Goal: Information Seeking & Learning: Find specific fact

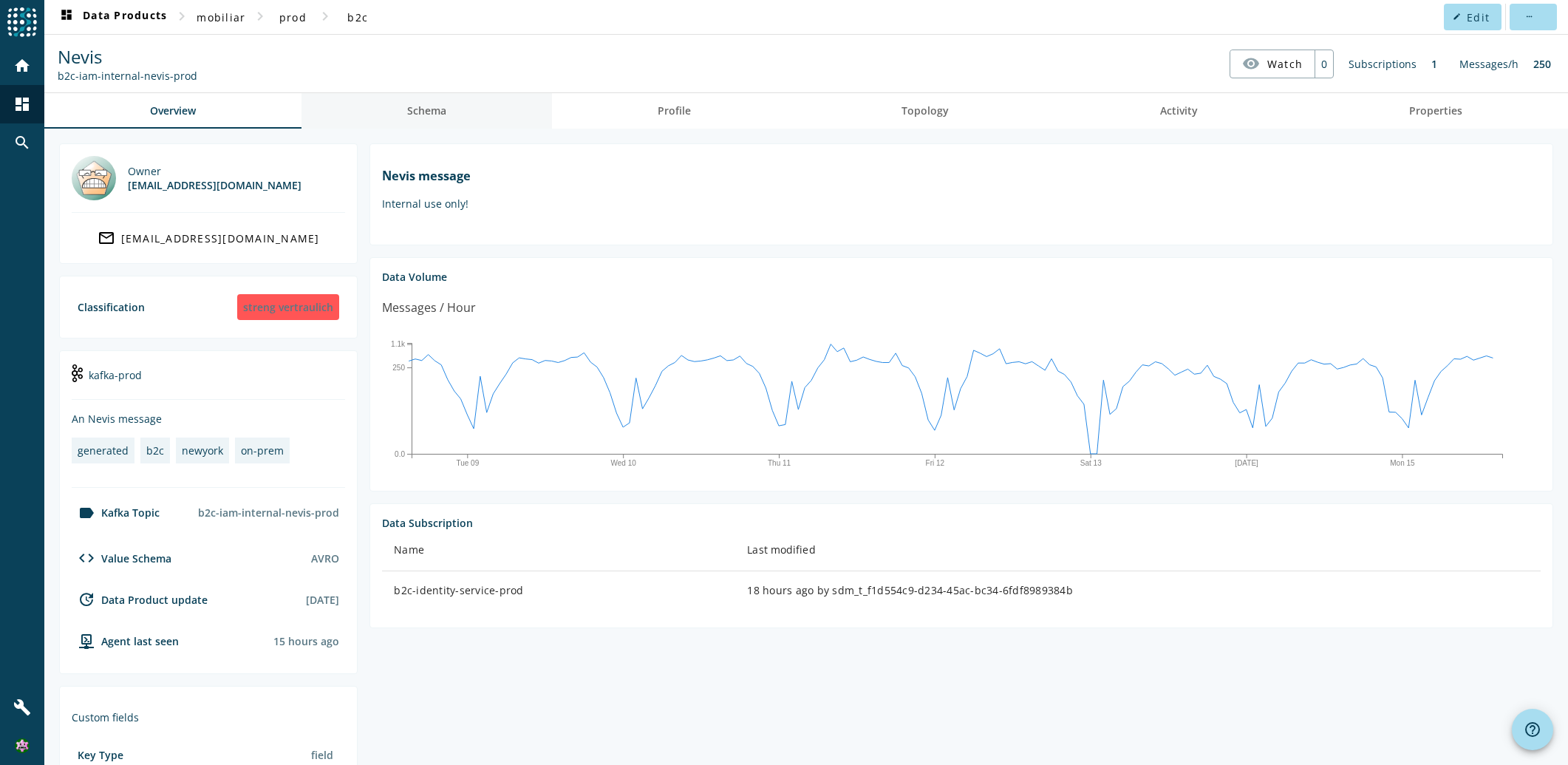
click at [437, 106] on span "Schema" at bounding box center [426, 110] width 39 height 10
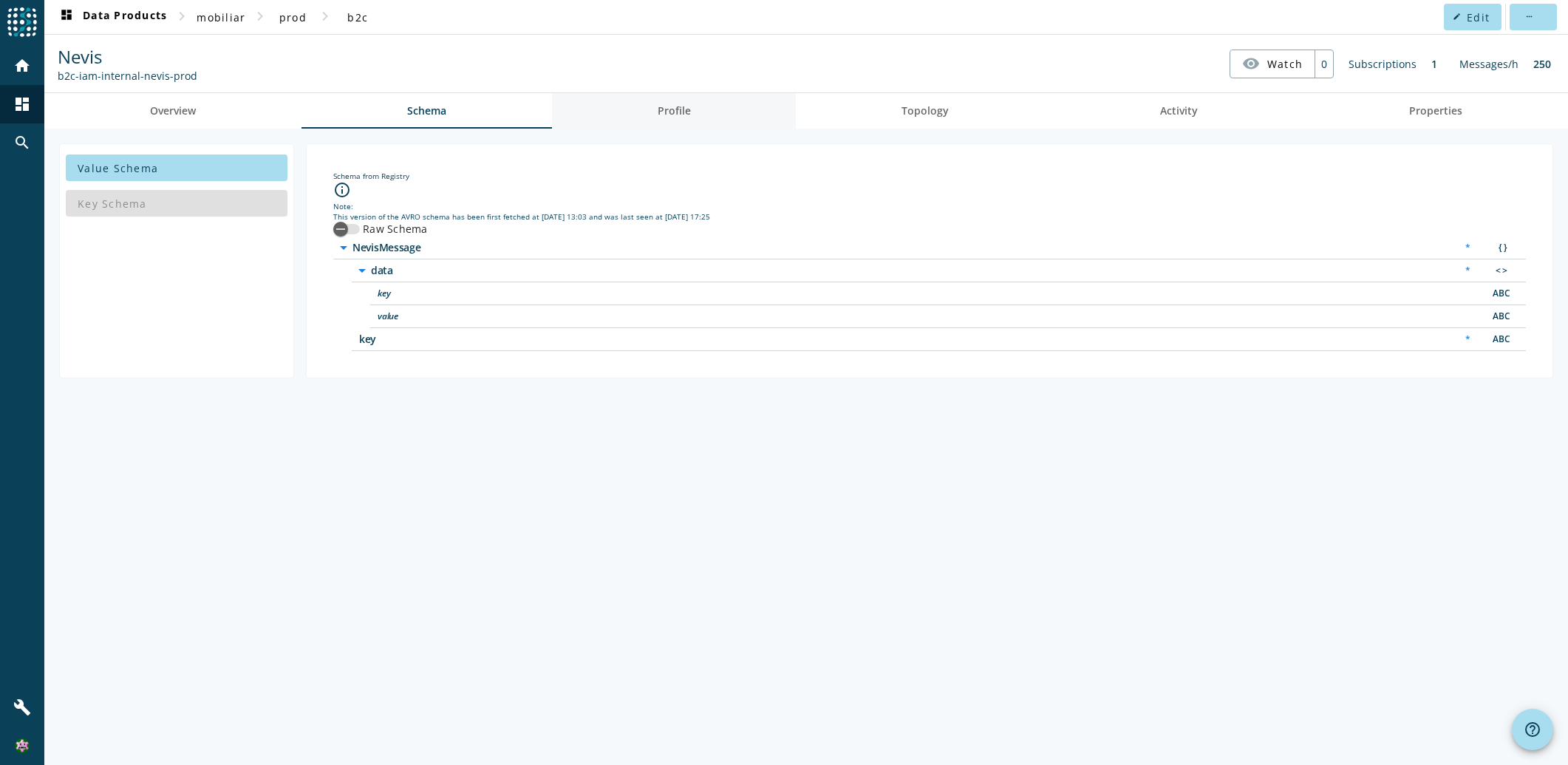
click at [691, 102] on span "Profile" at bounding box center [675, 111] width 33 height 35
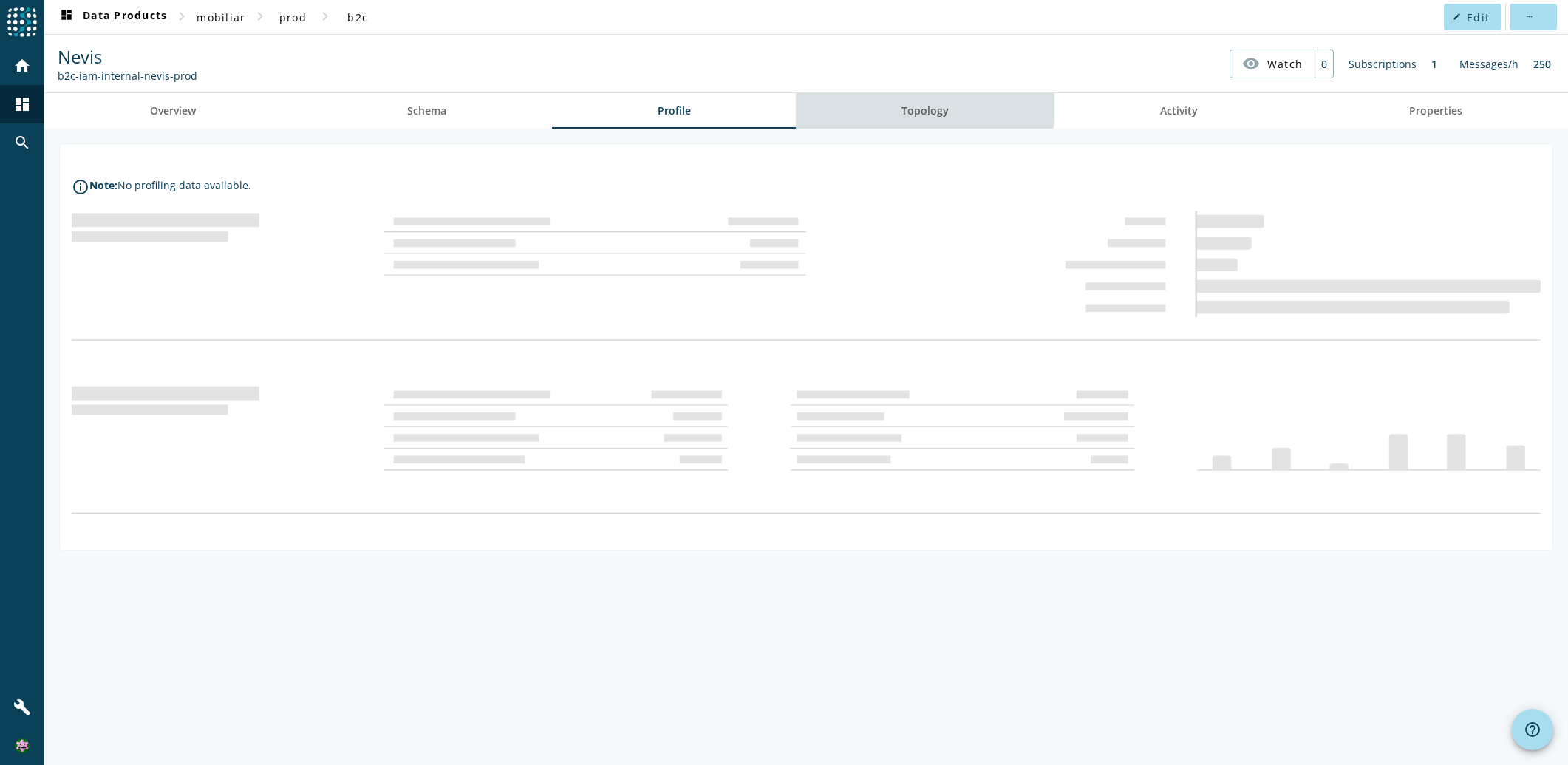
click at [925, 102] on span "Topology" at bounding box center [925, 111] width 47 height 35
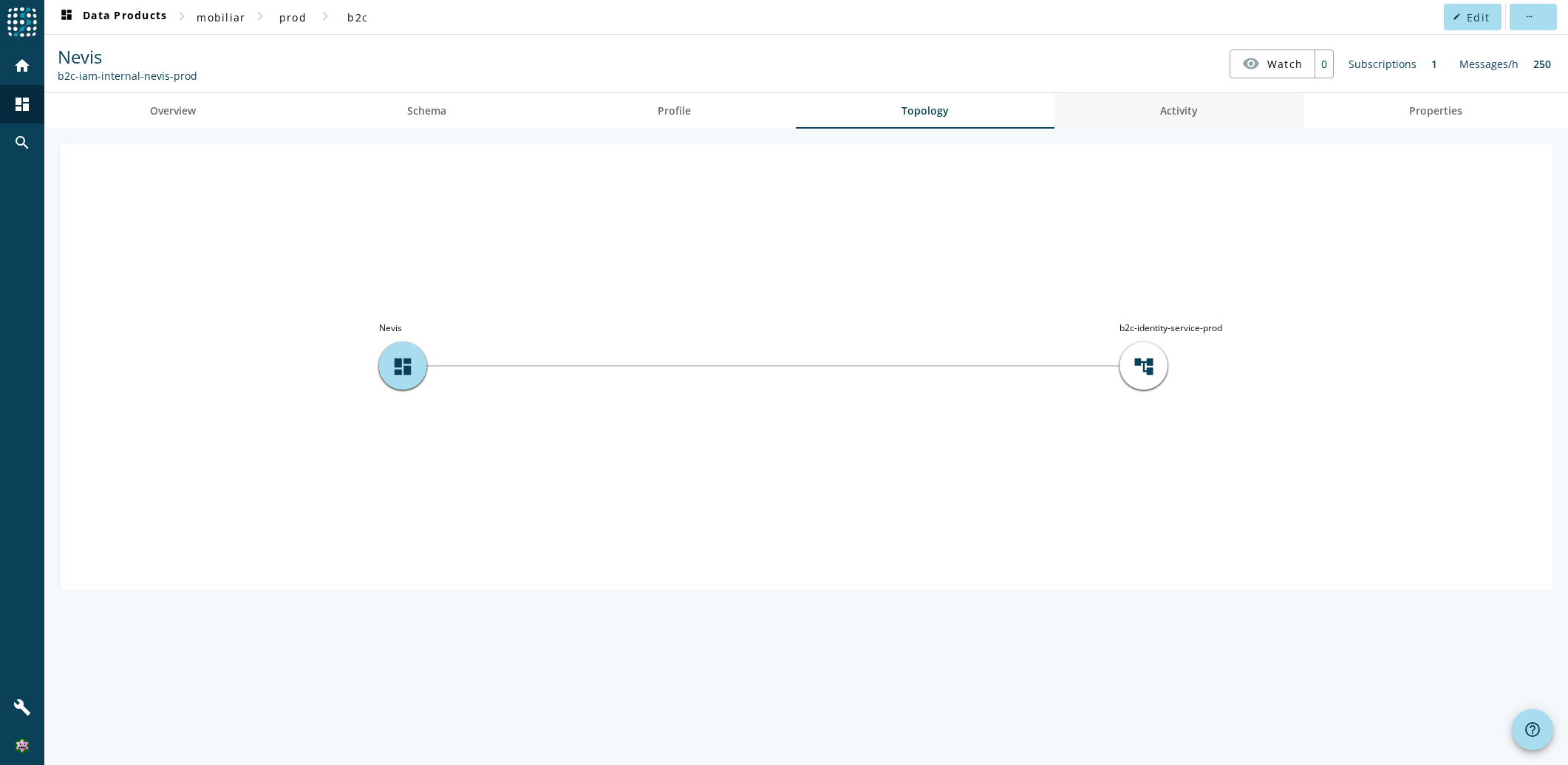
click at [1191, 107] on span "Activity" at bounding box center [1179, 110] width 38 height 10
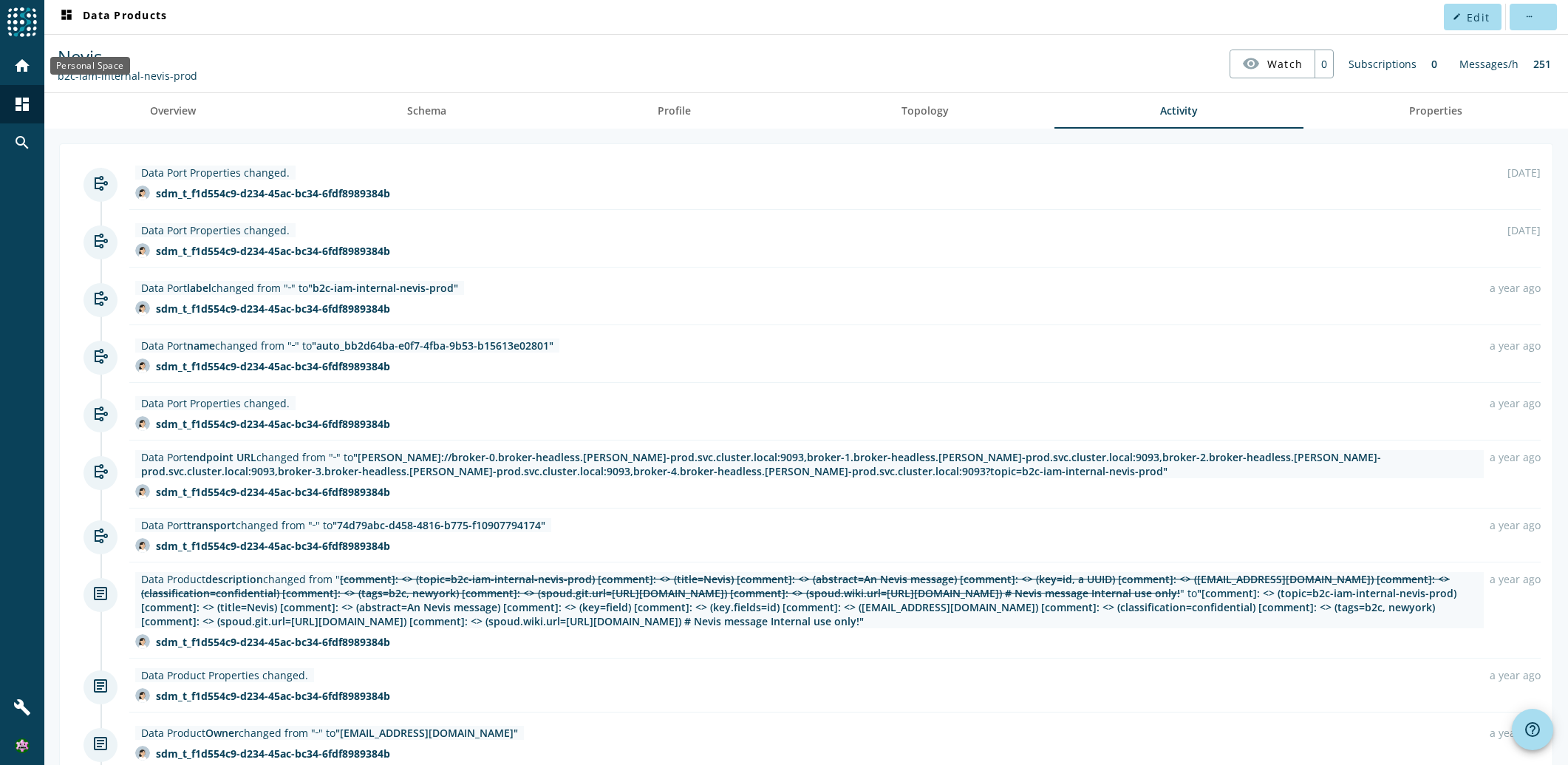
click at [20, 68] on mat-icon "home" at bounding box center [21, 66] width 18 height 18
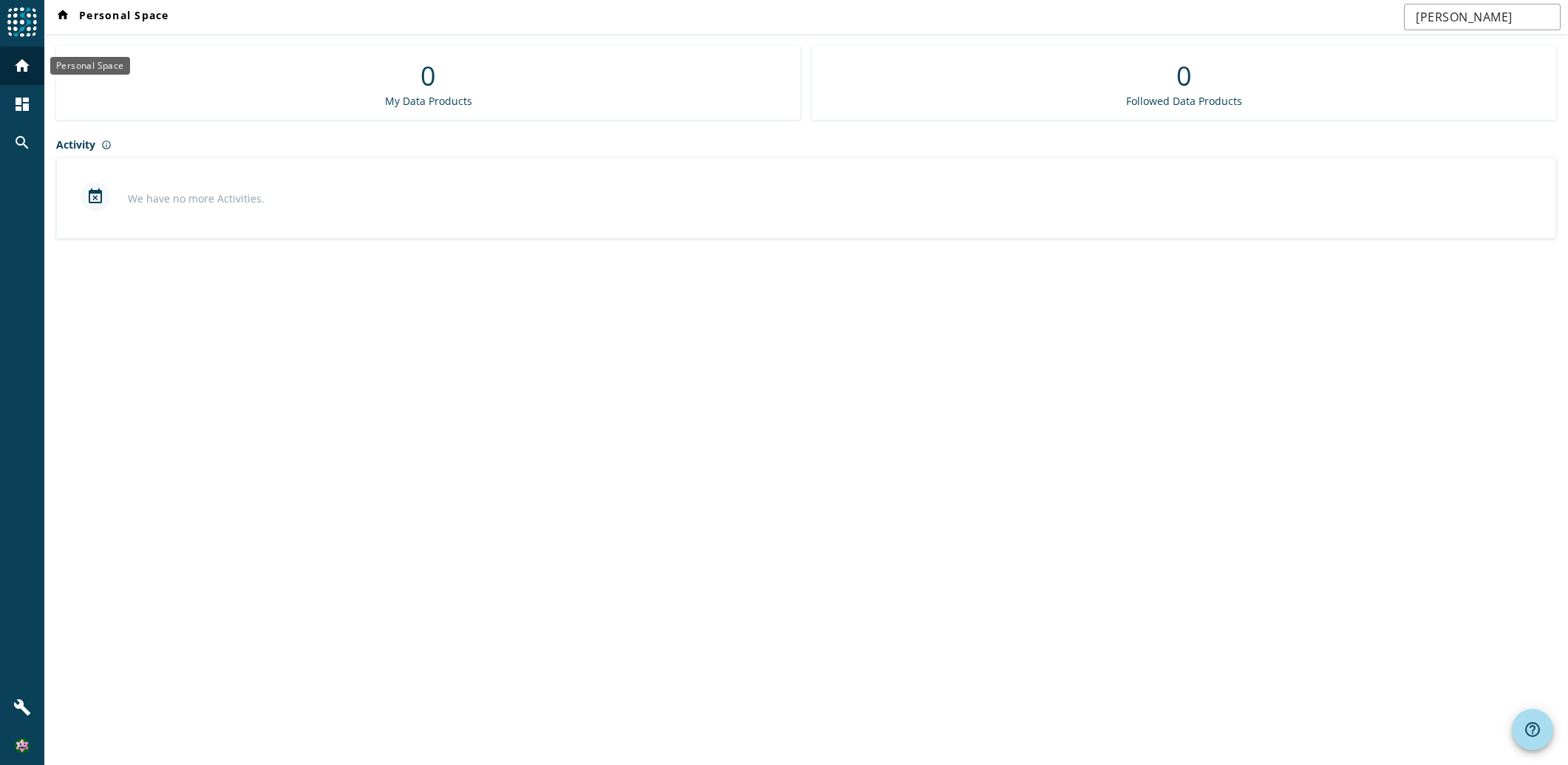
click at [24, 57] on mat-icon "home" at bounding box center [21, 66] width 18 height 18
click at [21, 105] on mat-icon "dashboard" at bounding box center [21, 103] width 18 height 18
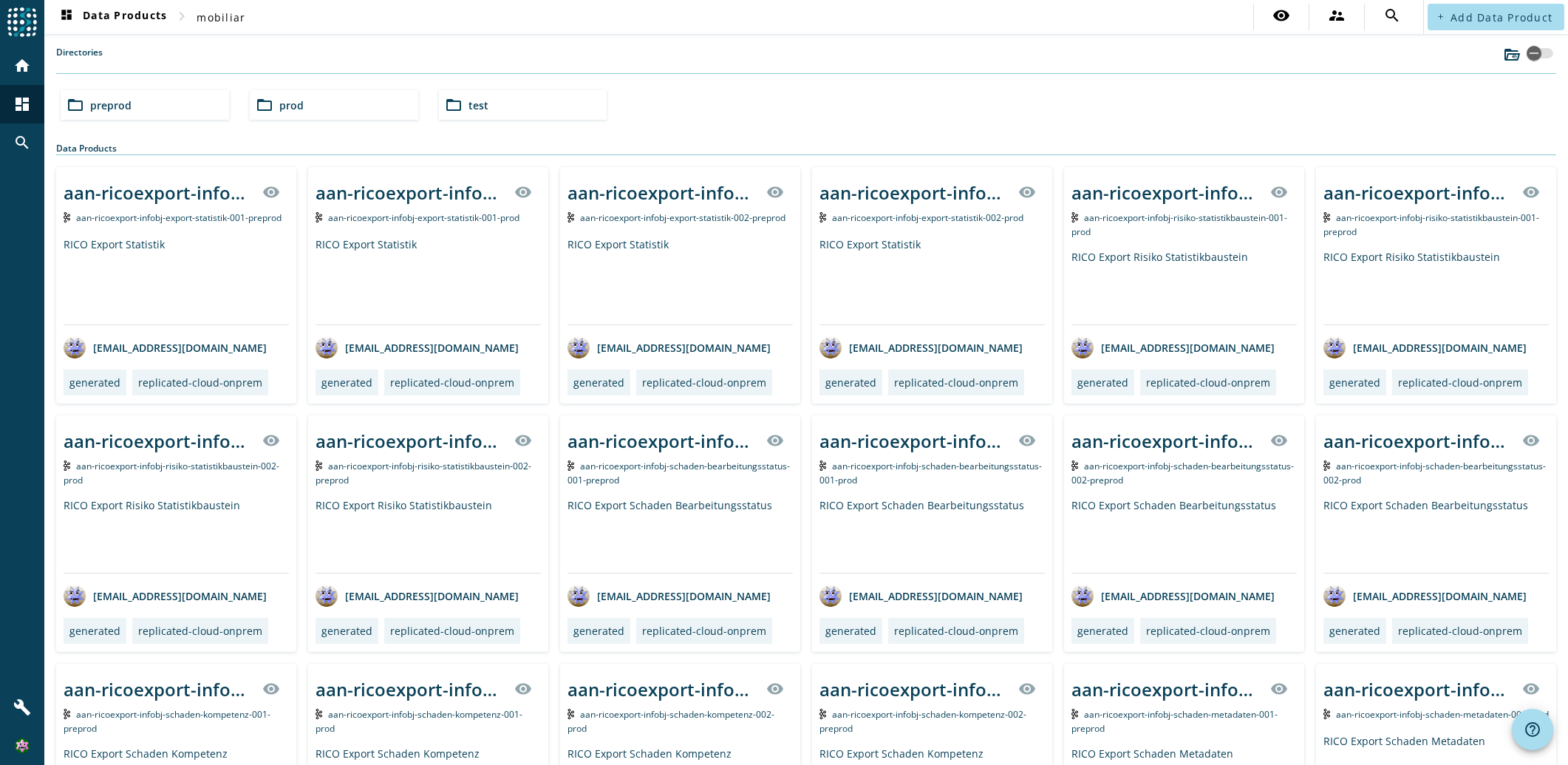
click at [297, 107] on span "prod" at bounding box center [292, 104] width 24 height 14
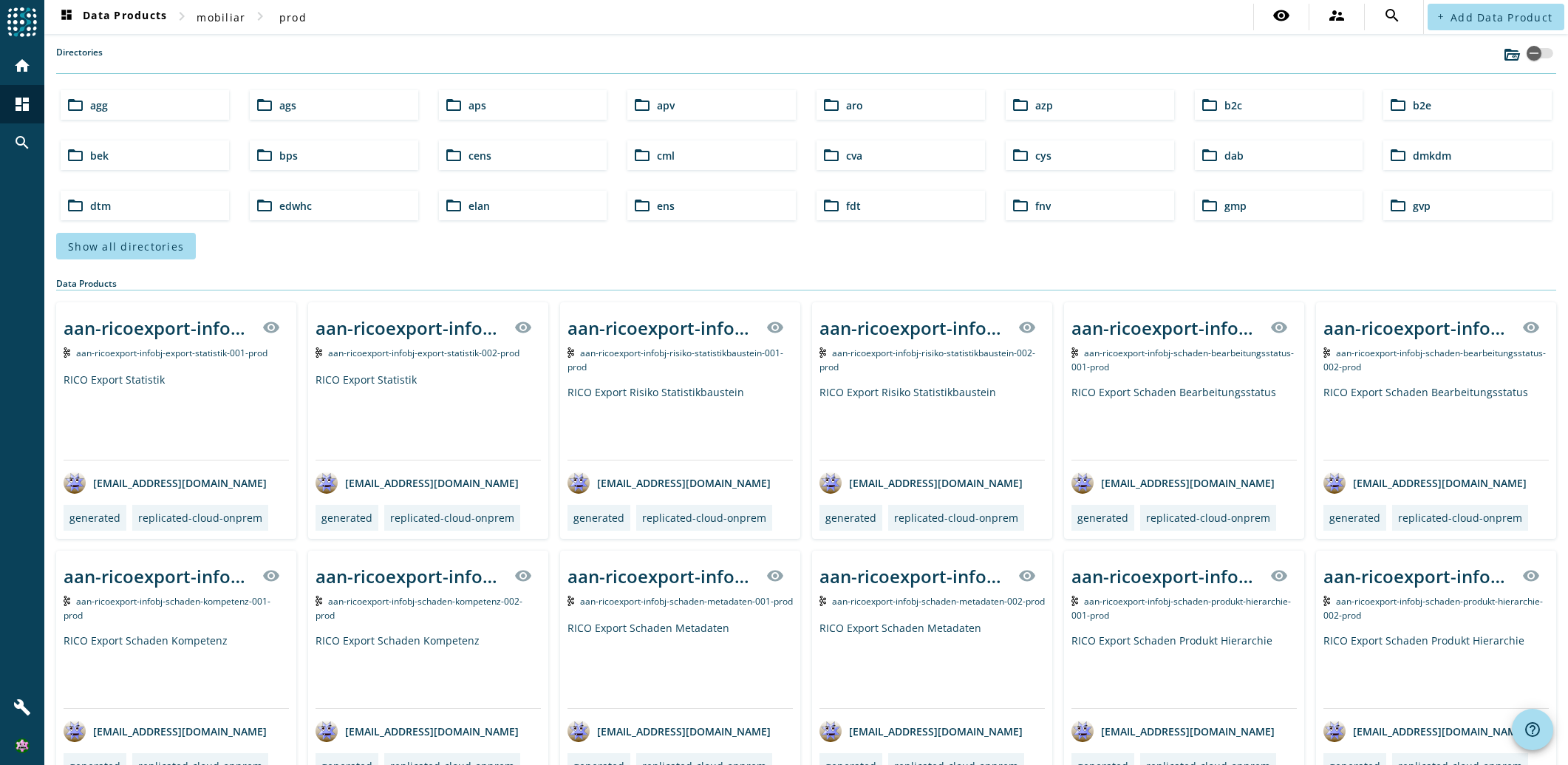
click at [1251, 111] on div "folder_open b2c" at bounding box center [1279, 105] width 169 height 30
click at [1225, 104] on span "b2c" at bounding box center [1233, 104] width 18 height 14
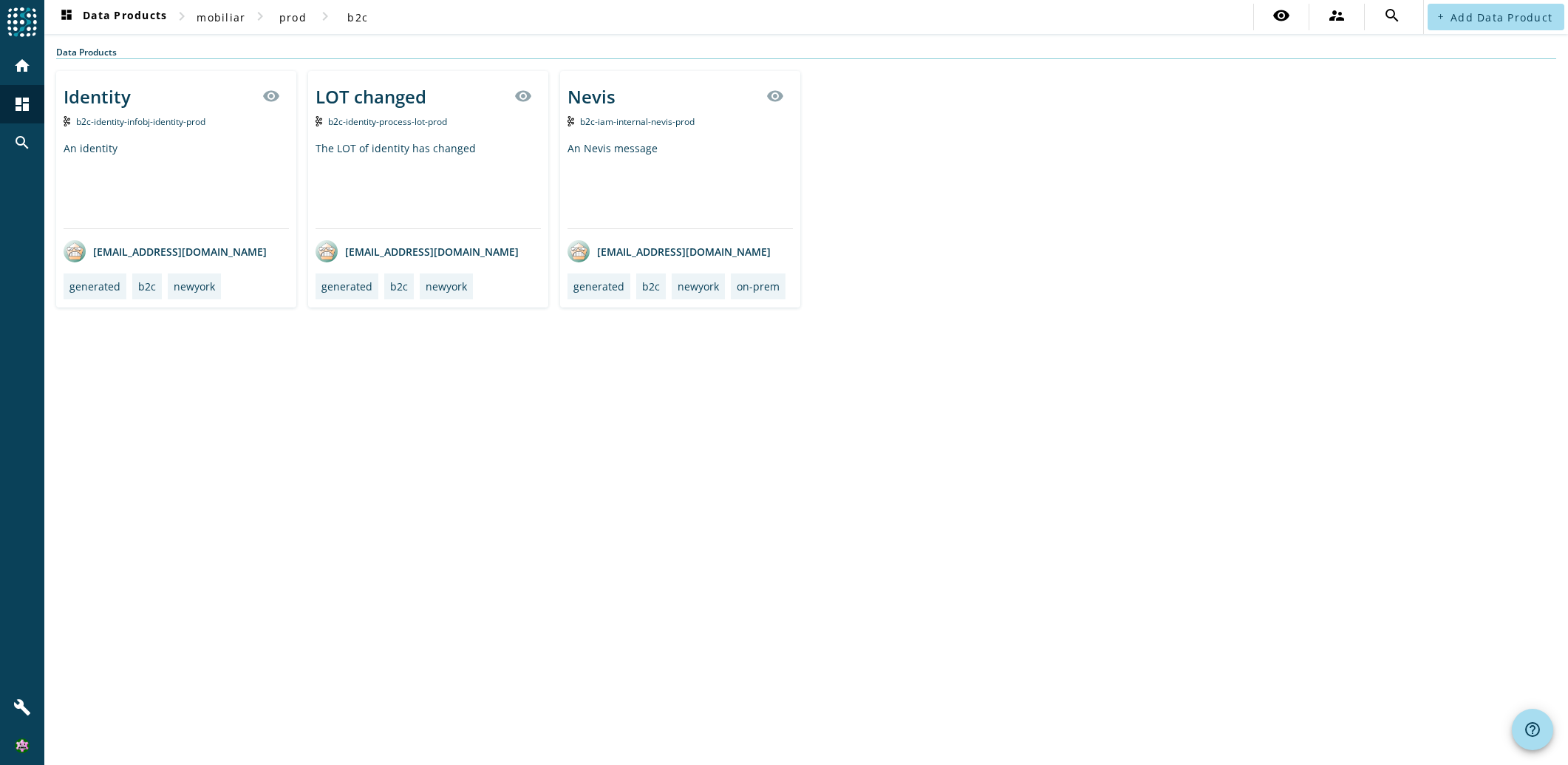
click at [643, 126] on span "b2c-iam-internal-nevis-prod" at bounding box center [637, 122] width 114 height 13
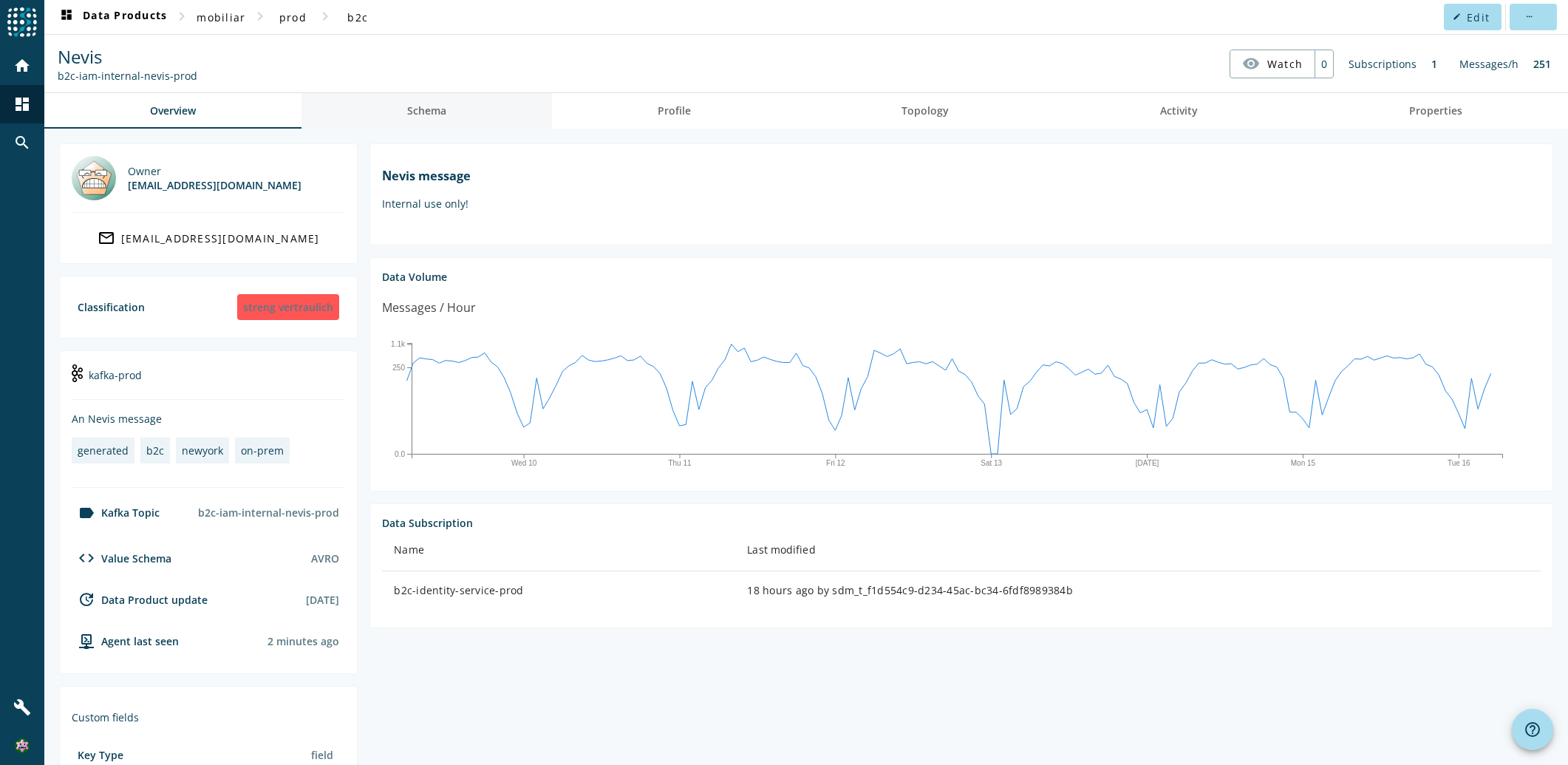
click at [465, 116] on link "Schema" at bounding box center [426, 111] width 250 height 35
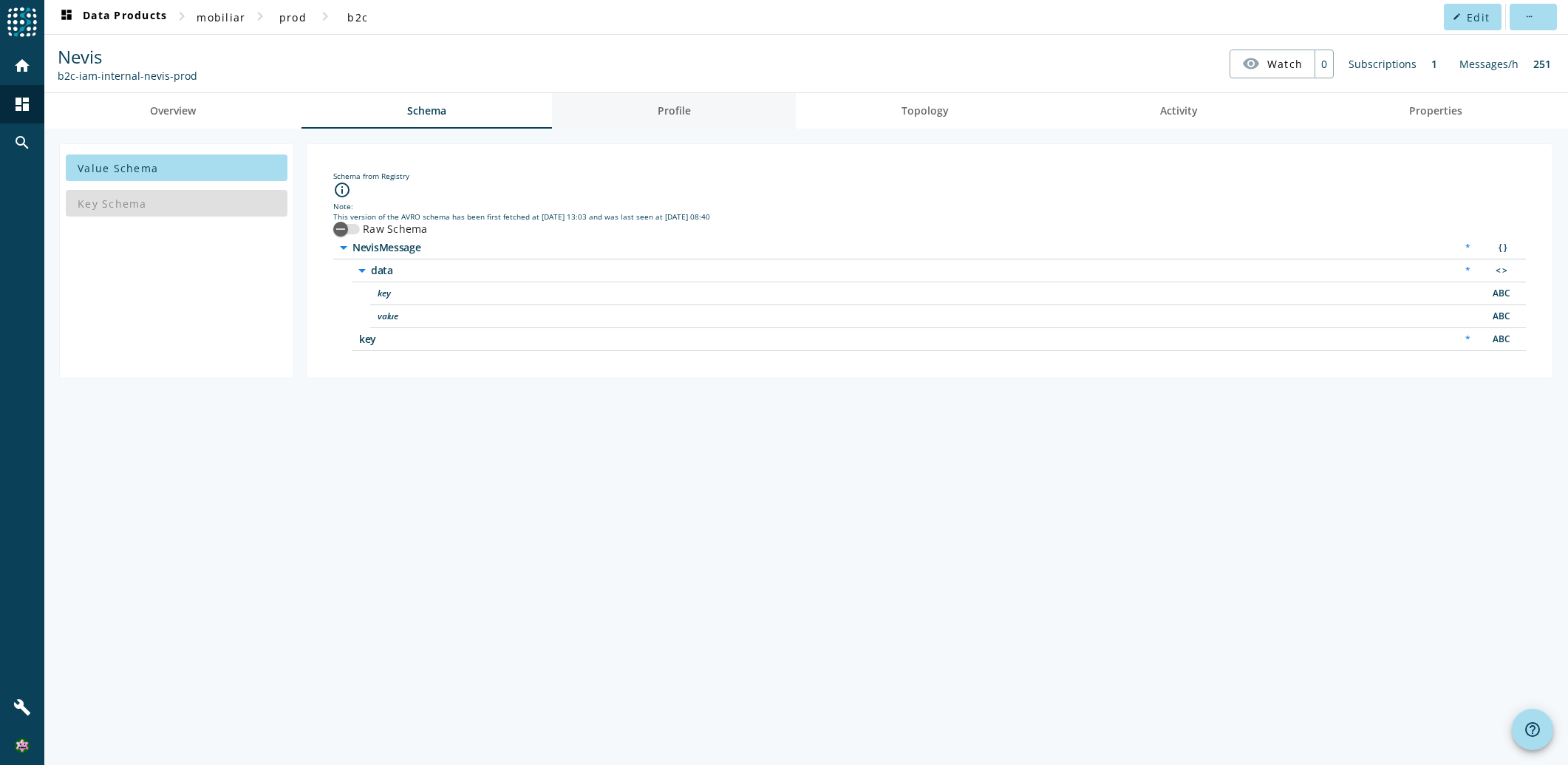
click at [620, 103] on link "Profile" at bounding box center [674, 111] width 245 height 35
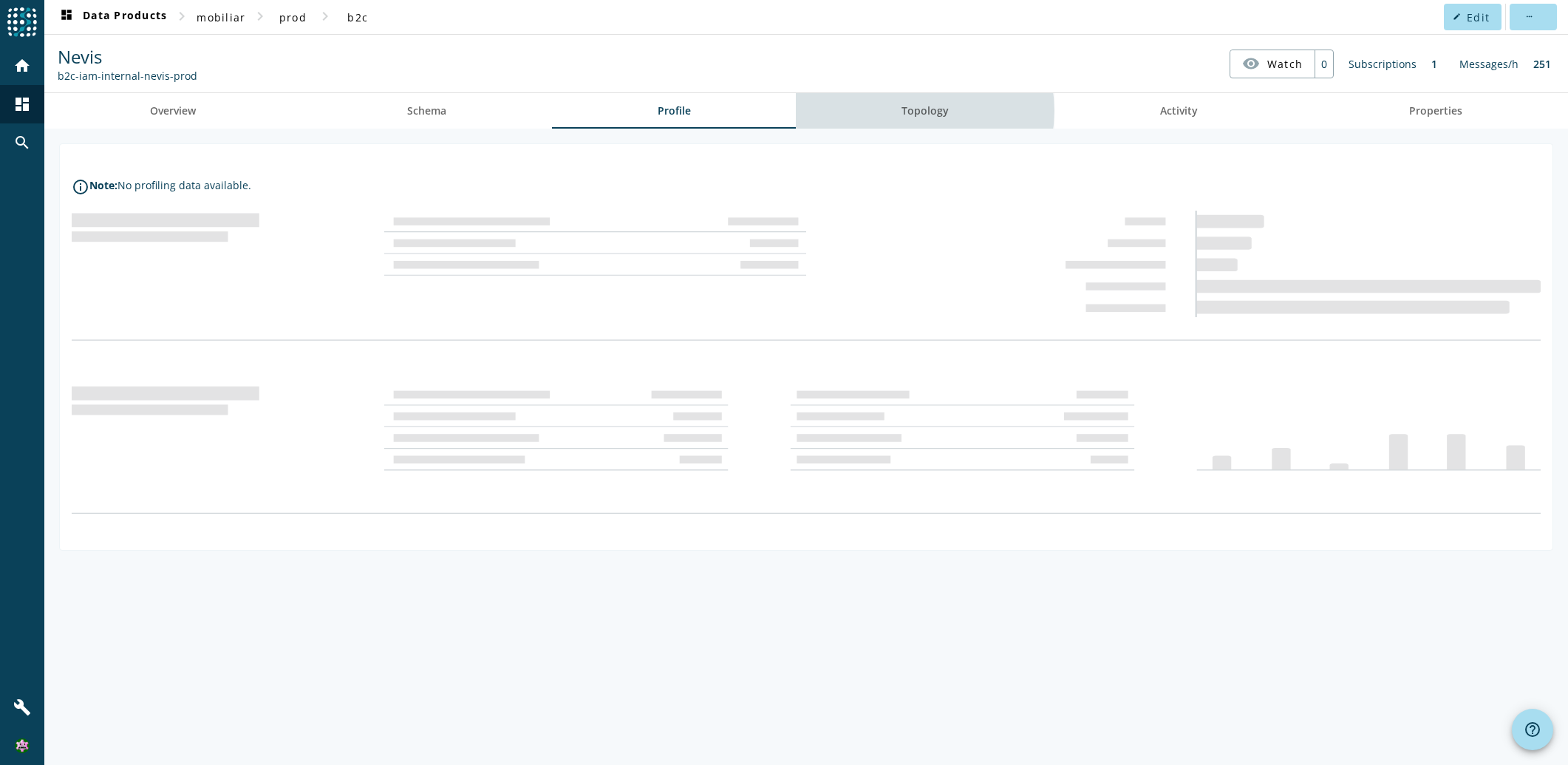
click at [927, 111] on span "Topology" at bounding box center [925, 110] width 47 height 10
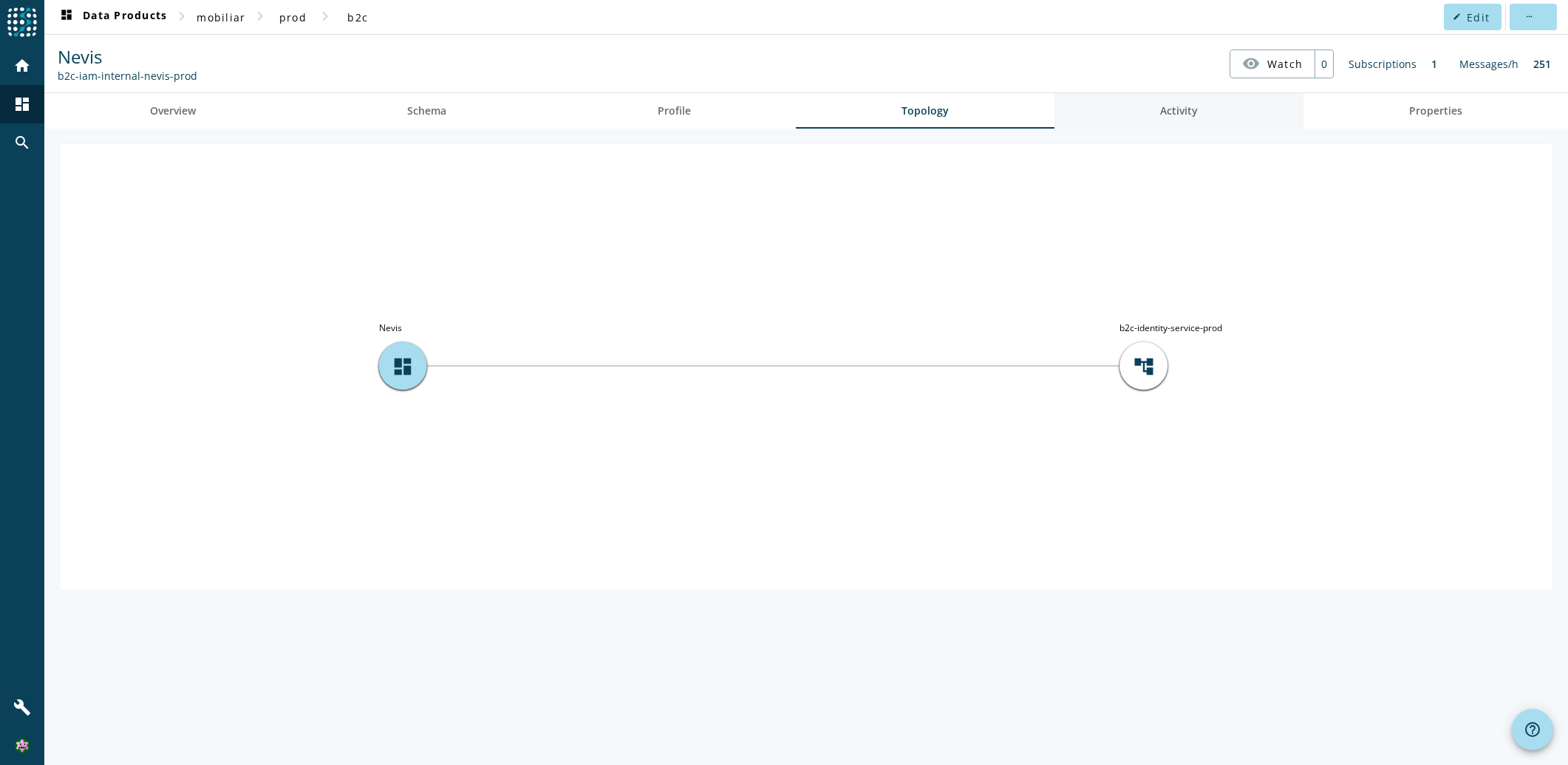
click at [1170, 112] on span "Activity" at bounding box center [1179, 110] width 38 height 10
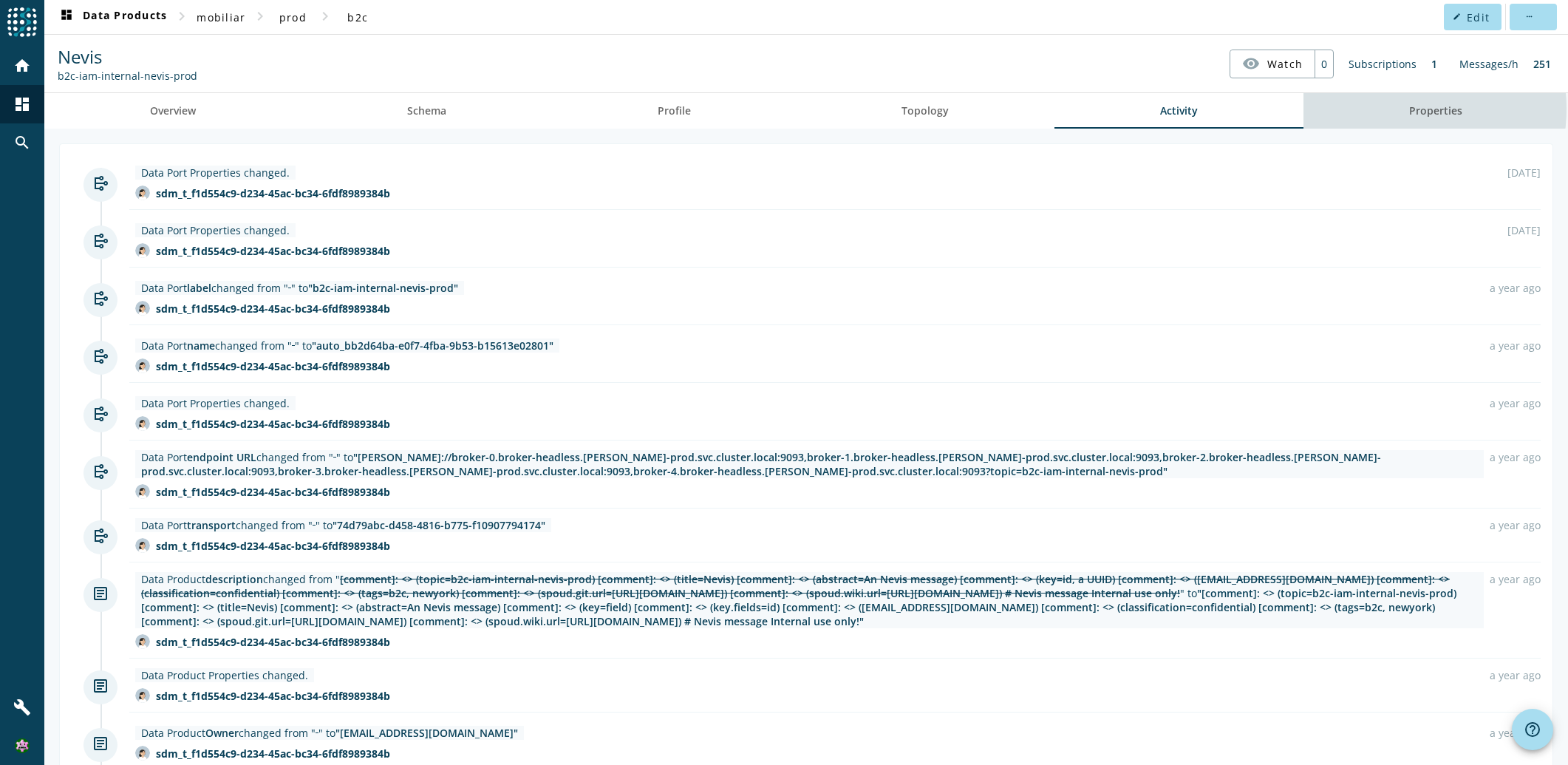
click at [1386, 109] on link "Properties" at bounding box center [1435, 111] width 265 height 35
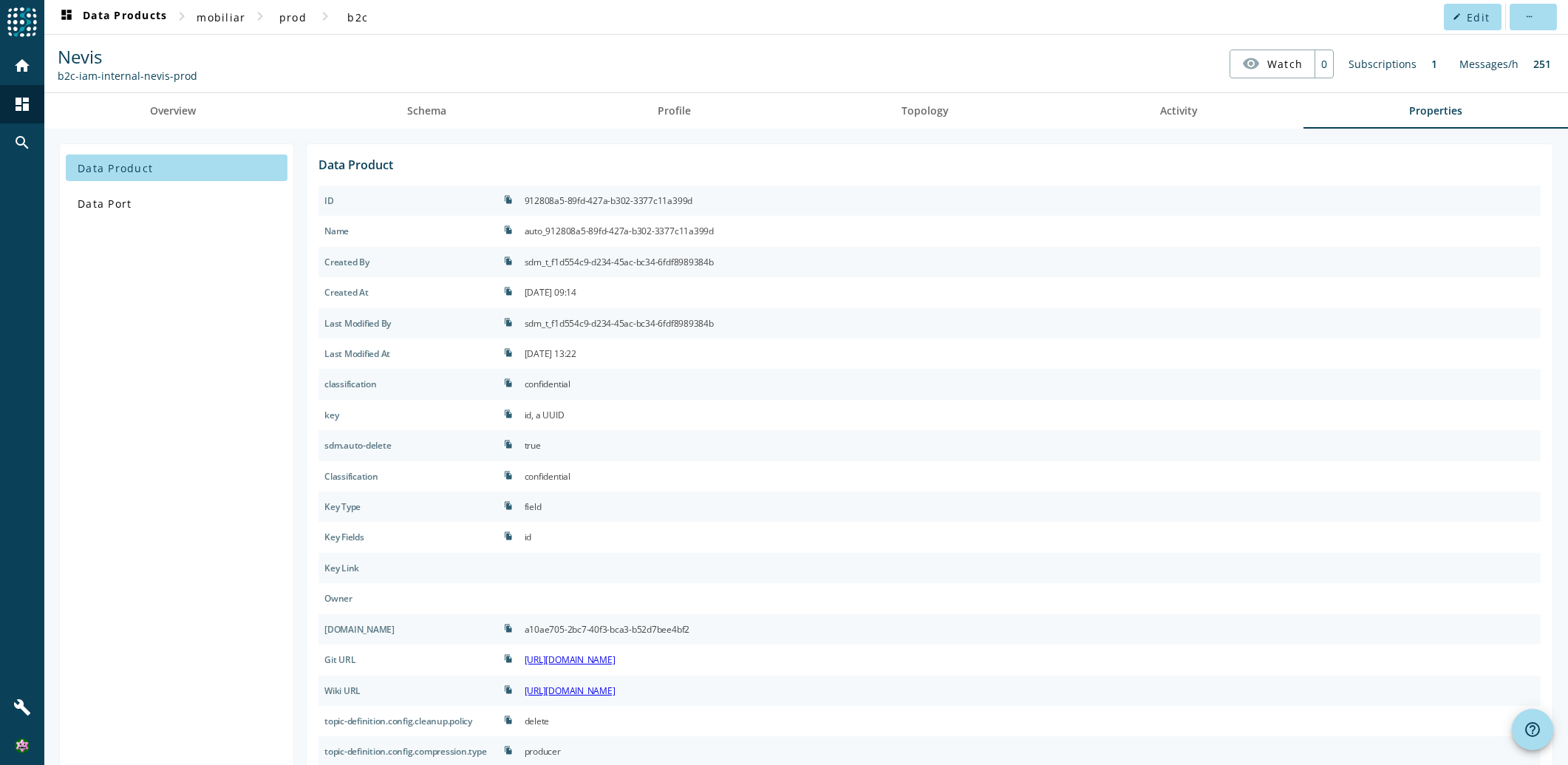
scroll to position [281, 0]
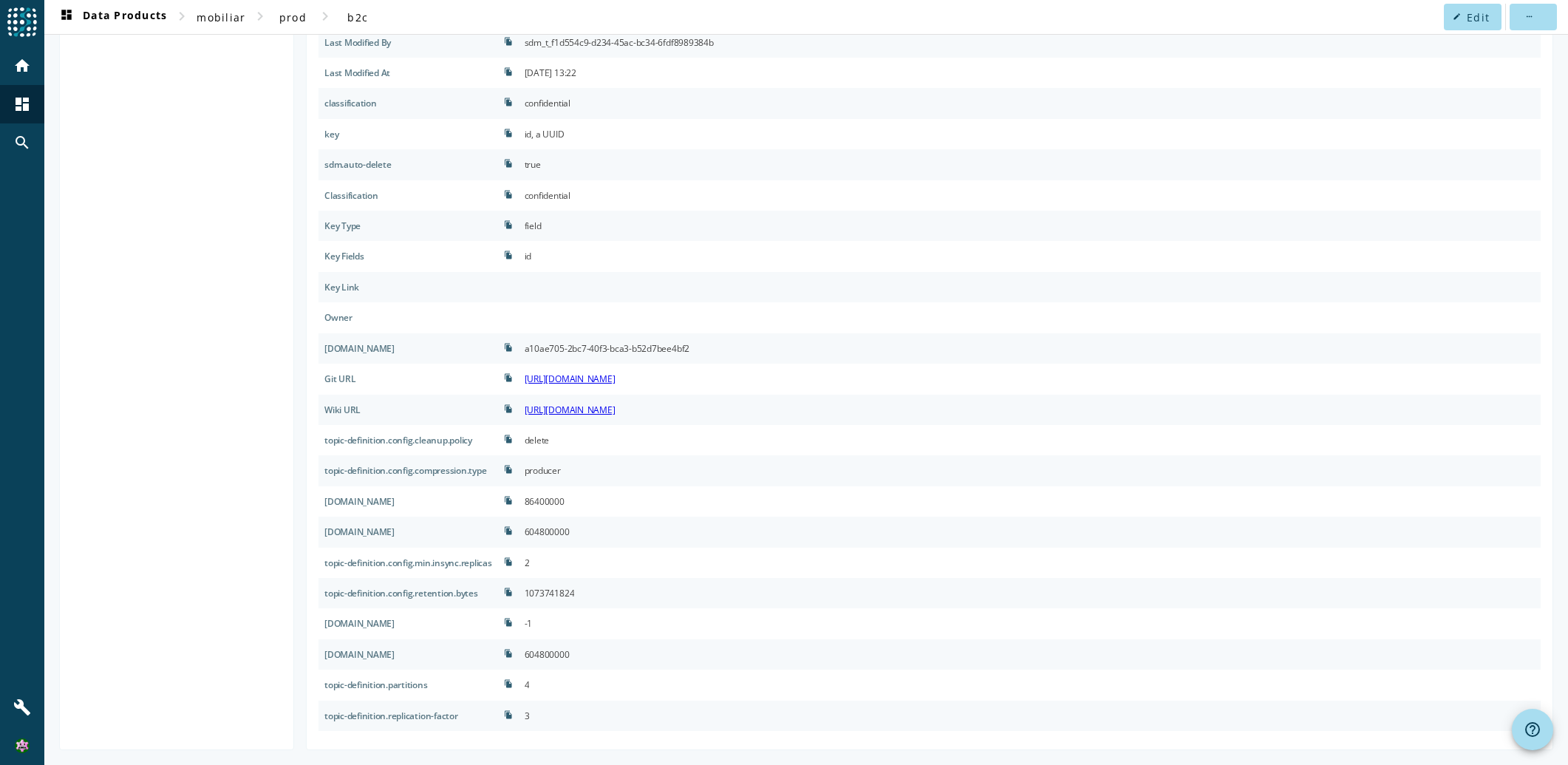
click at [565, 502] on div "86400000" at bounding box center [544, 501] width 40 height 18
copy div "86400000"
click at [596, 502] on div "86400000" at bounding box center [1029, 501] width 1022 height 30
